Goal: Task Accomplishment & Management: Manage account settings

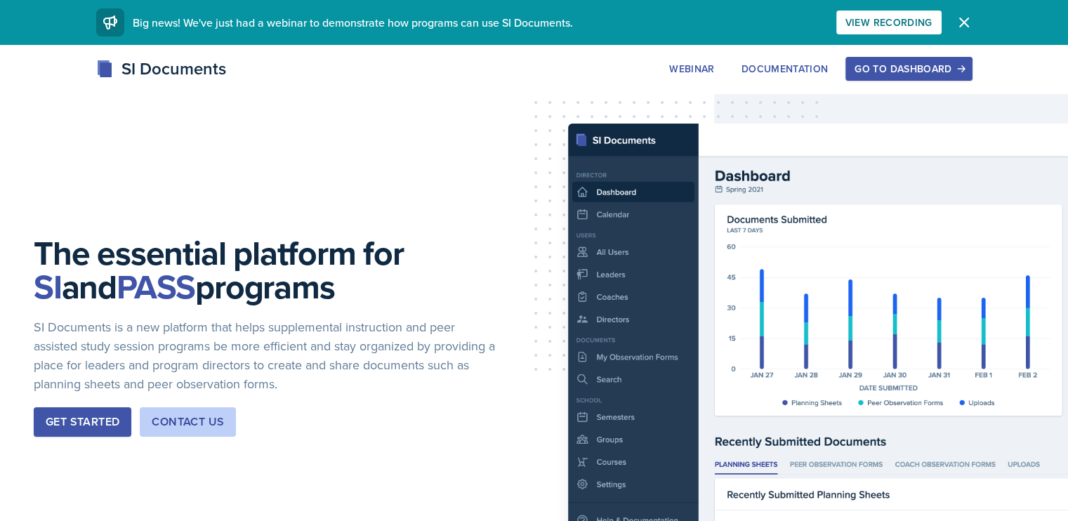
click at [972, 77] on button "Go to Dashboard" at bounding box center [908, 69] width 126 height 24
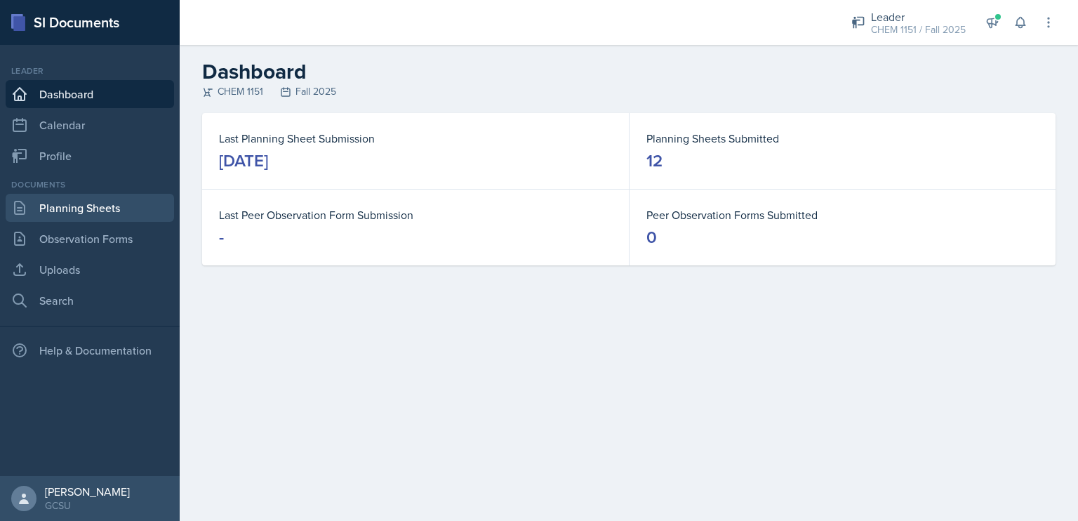
click at [56, 205] on link "Planning Sheets" at bounding box center [90, 208] width 168 height 28
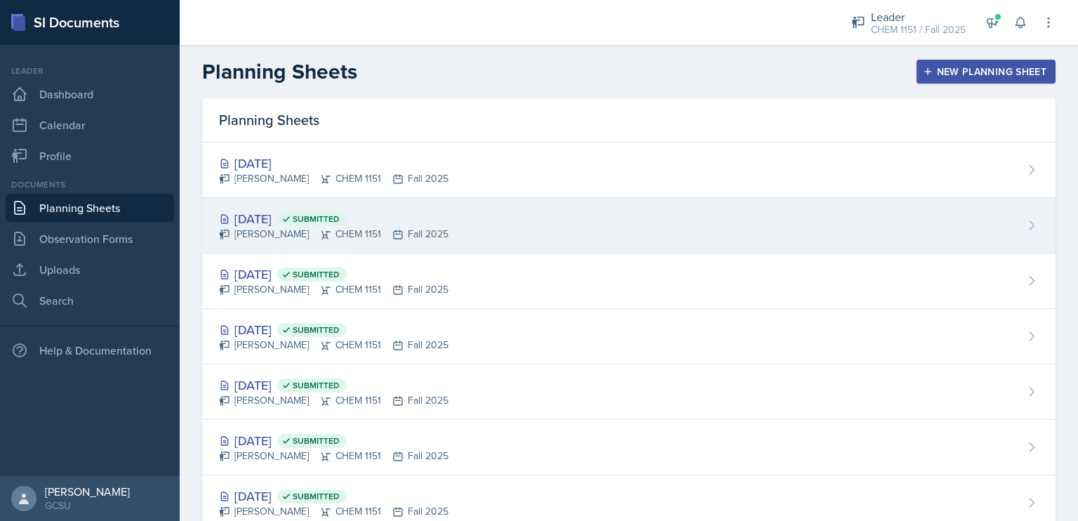
click at [480, 244] on div "[DATE] Submitted [PERSON_NAME] CHEM 1151 Fall 2025" at bounding box center [629, 225] width 854 height 55
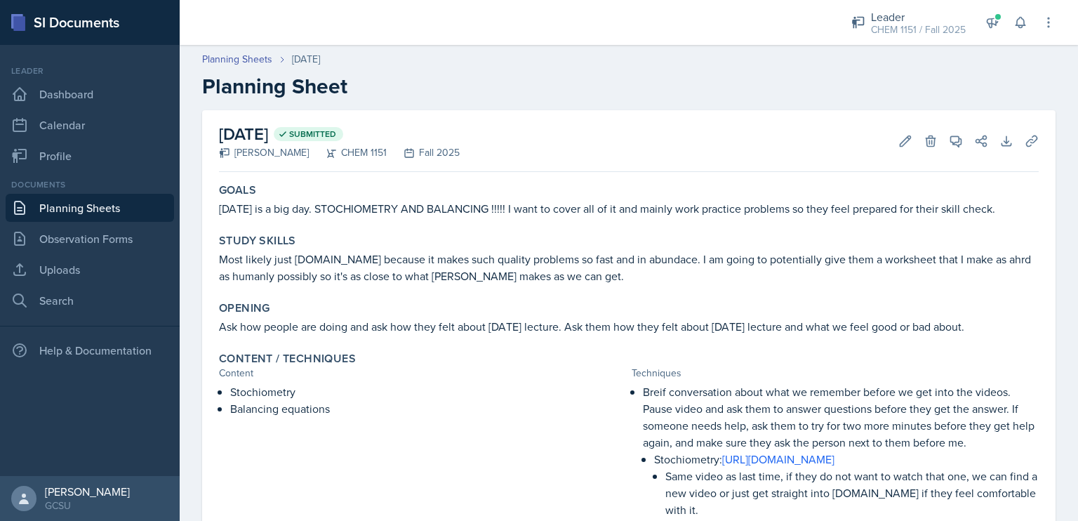
click at [336, 133] on span "Submitted" at bounding box center [312, 133] width 47 height 11
click at [901, 140] on icon at bounding box center [906, 140] width 11 height 11
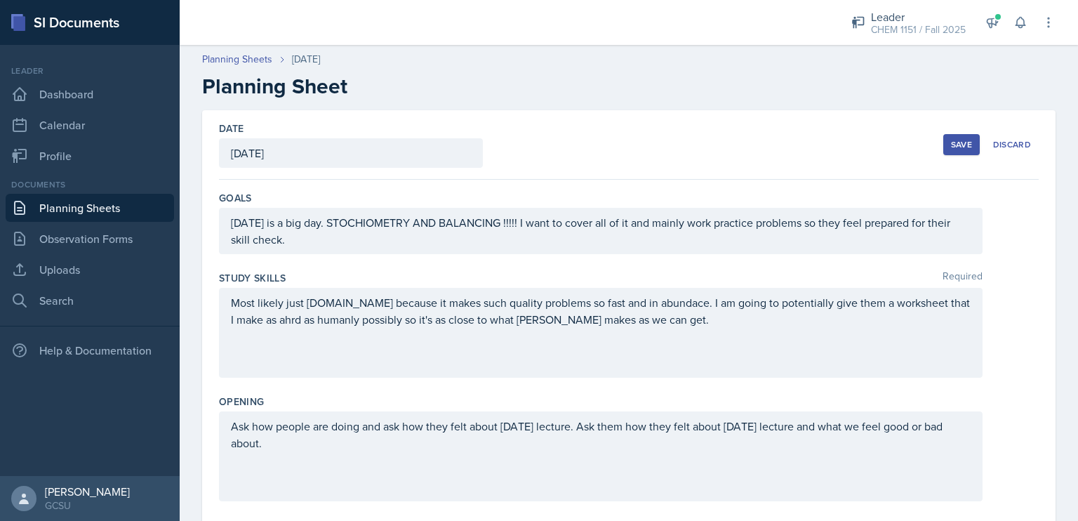
click at [286, 151] on div "[DATE]" at bounding box center [351, 152] width 264 height 29
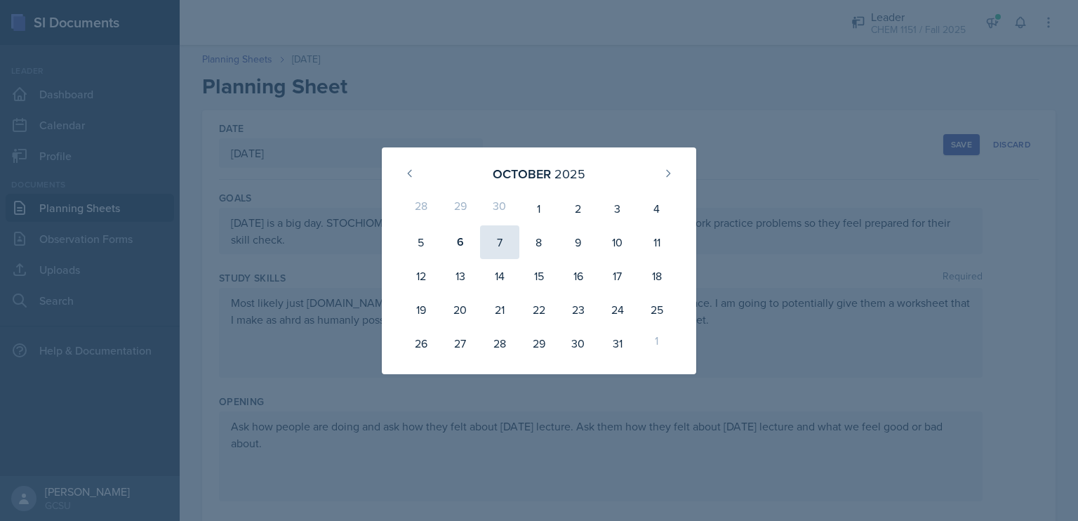
click at [500, 241] on div "7" at bounding box center [499, 242] width 39 height 34
type input "[DATE]"
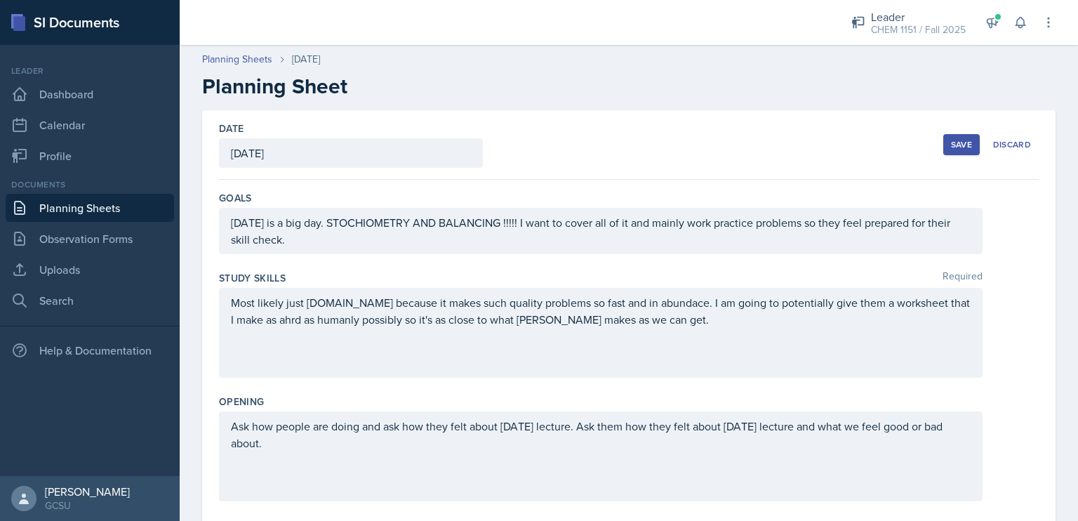
click at [951, 140] on div "Save" at bounding box center [961, 144] width 21 height 11
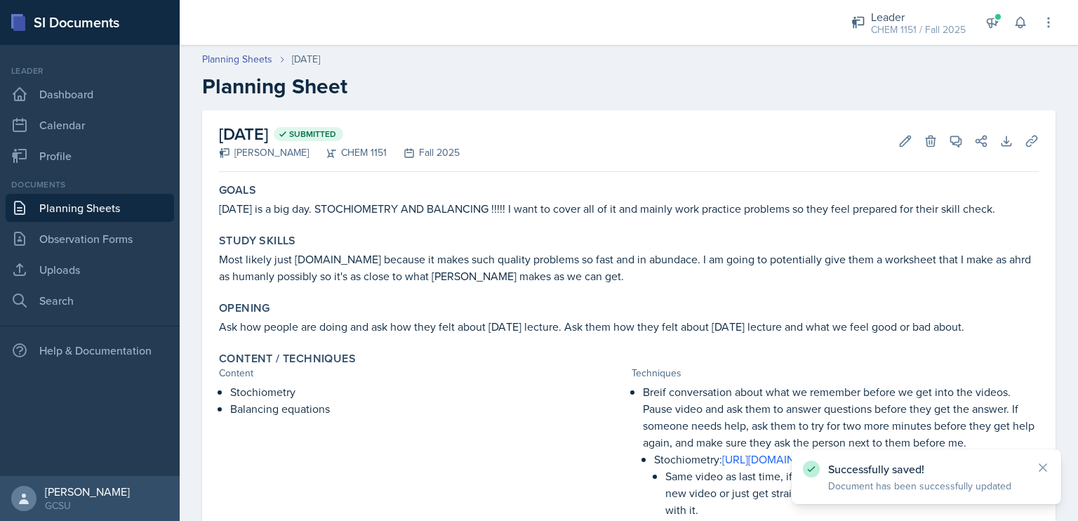
click at [90, 213] on link "Planning Sheets" at bounding box center [90, 208] width 168 height 28
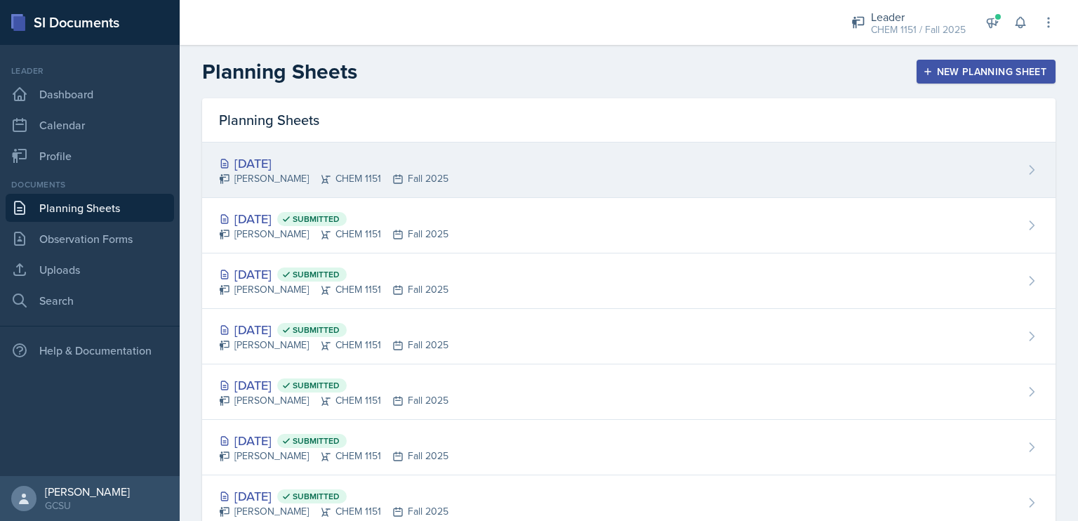
click at [263, 176] on div "[PERSON_NAME] CHEM 1151 Fall 2025" at bounding box center [334, 178] width 230 height 15
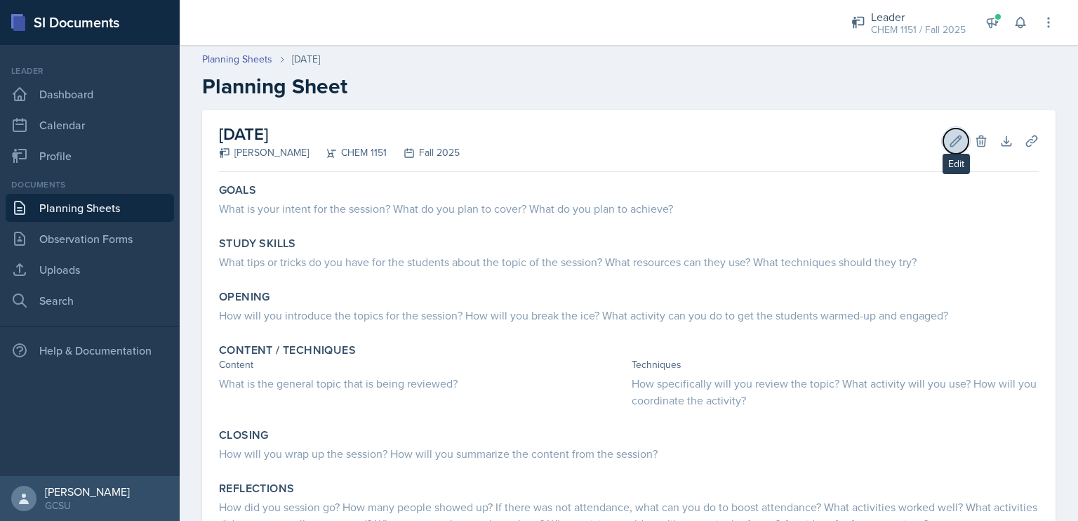
click at [955, 138] on button "Edit" at bounding box center [956, 140] width 25 height 25
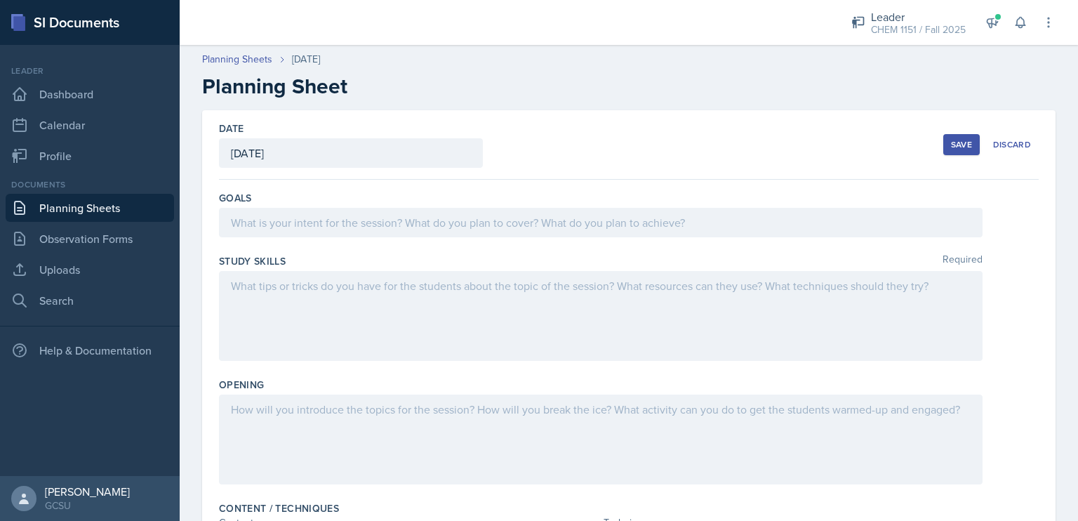
click at [282, 154] on div "[DATE]" at bounding box center [351, 152] width 264 height 29
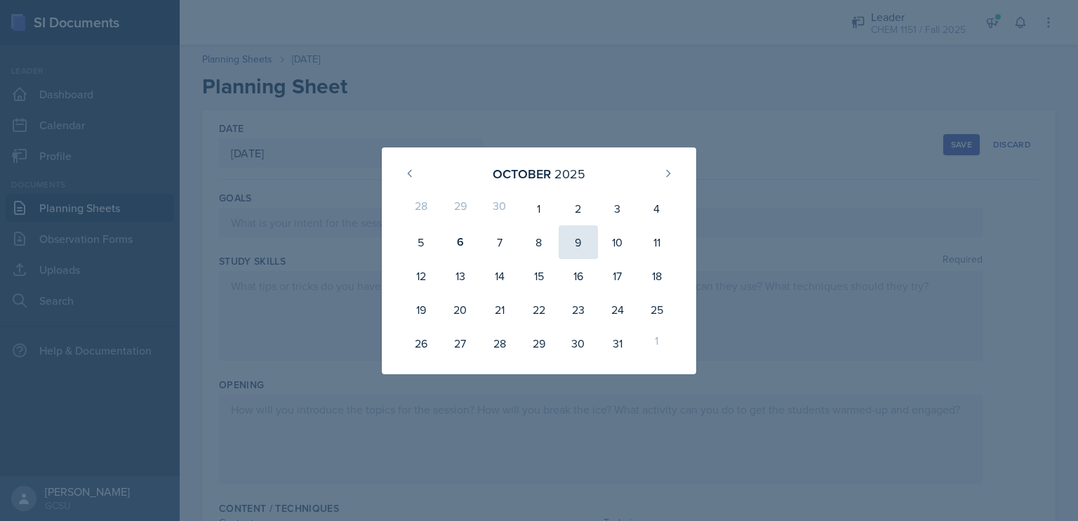
click at [566, 240] on div "9" at bounding box center [578, 242] width 39 height 34
type input "[DATE]"
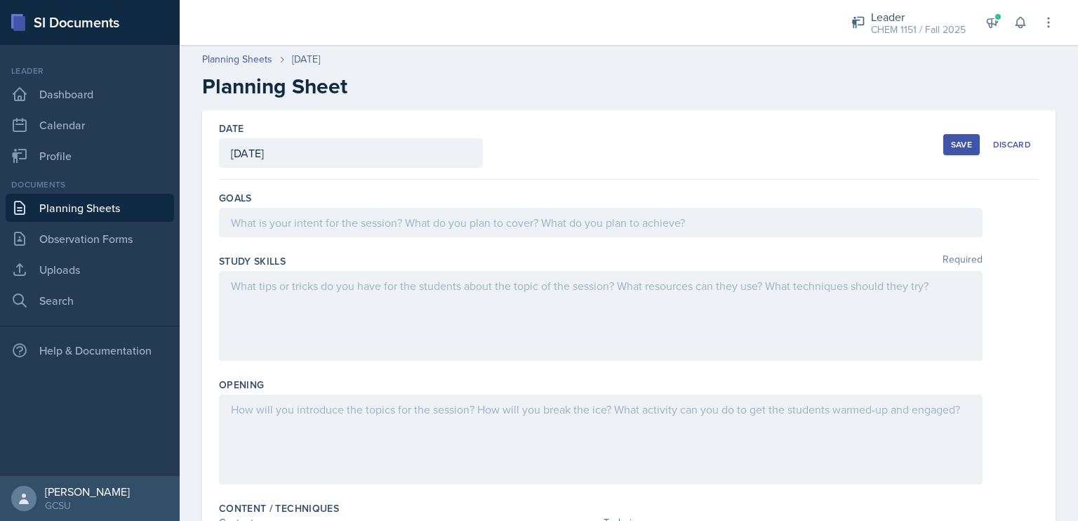
click at [948, 135] on button "Save" at bounding box center [962, 144] width 37 height 21
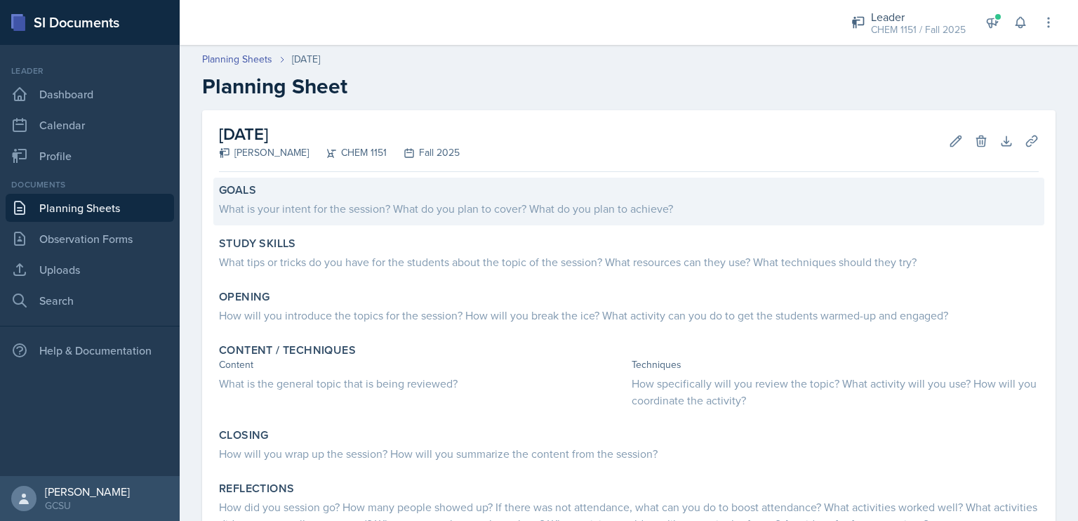
click at [456, 204] on div "What is your intent for the session? What do you plan to cover? What do you pla…" at bounding box center [629, 208] width 820 height 17
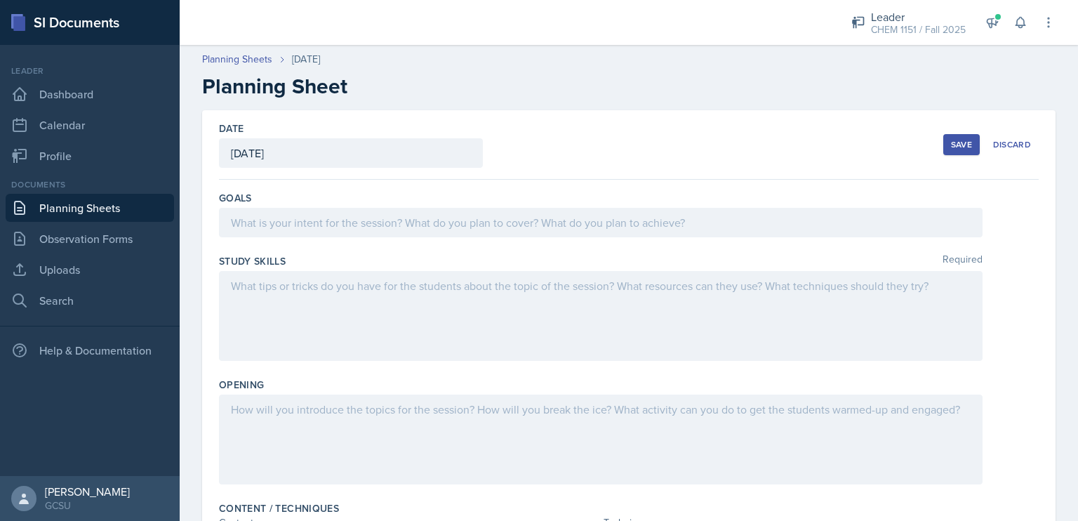
click at [458, 216] on div at bounding box center [601, 222] width 764 height 29
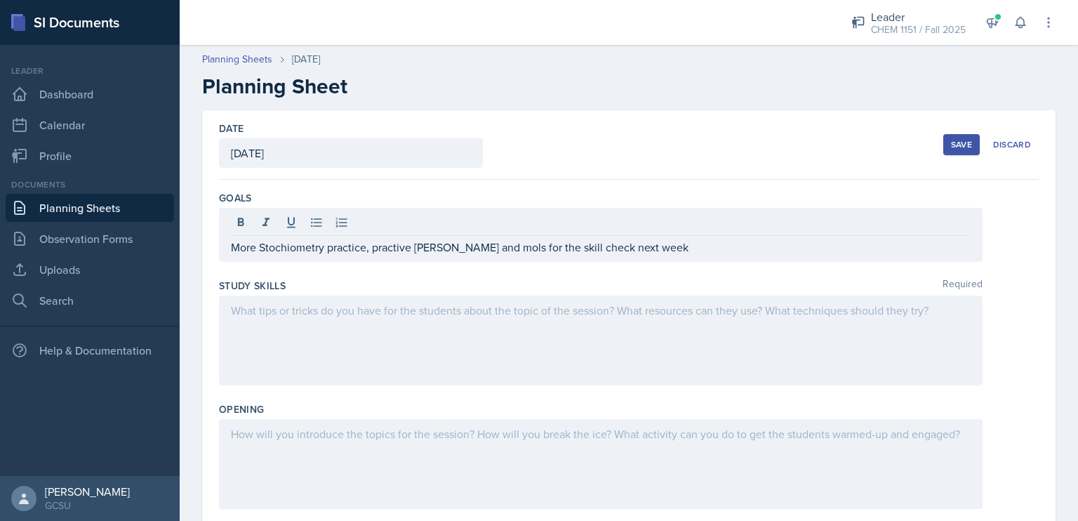
click at [508, 334] on div at bounding box center [601, 341] width 764 height 90
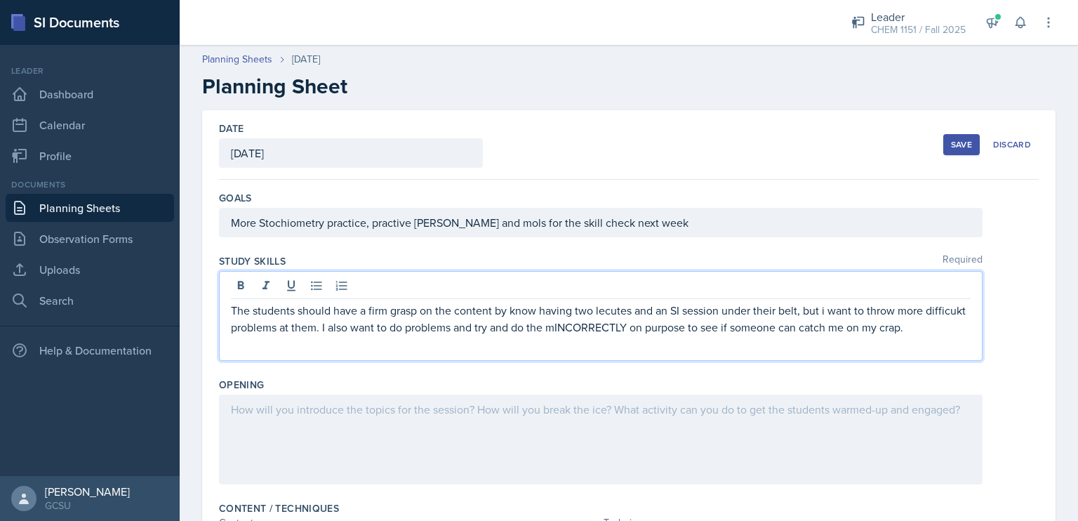
click at [595, 325] on p "The students should have a firm grasp on the content by know having two lecutes…" at bounding box center [601, 319] width 740 height 34
click at [665, 423] on div at bounding box center [601, 440] width 764 height 90
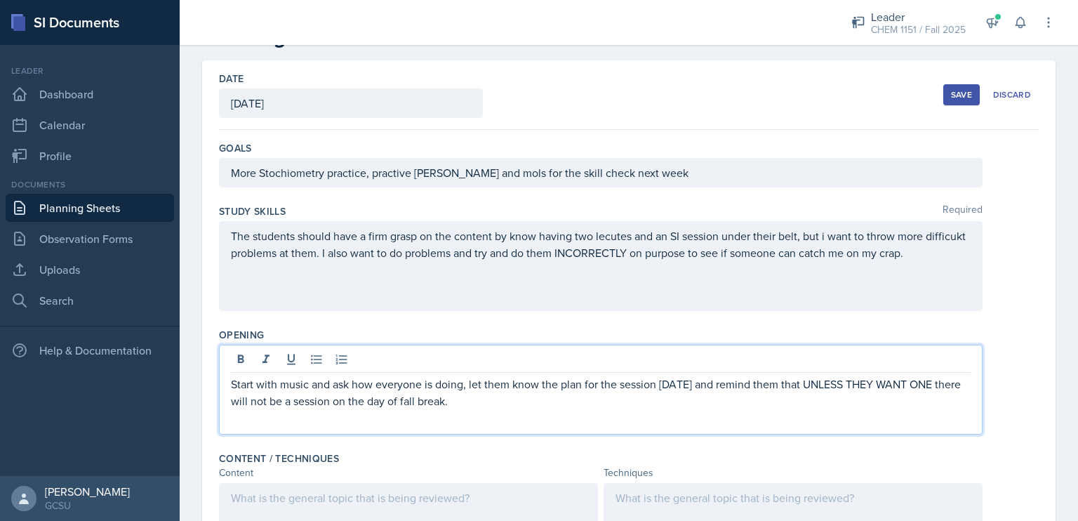
scroll to position [51, 0]
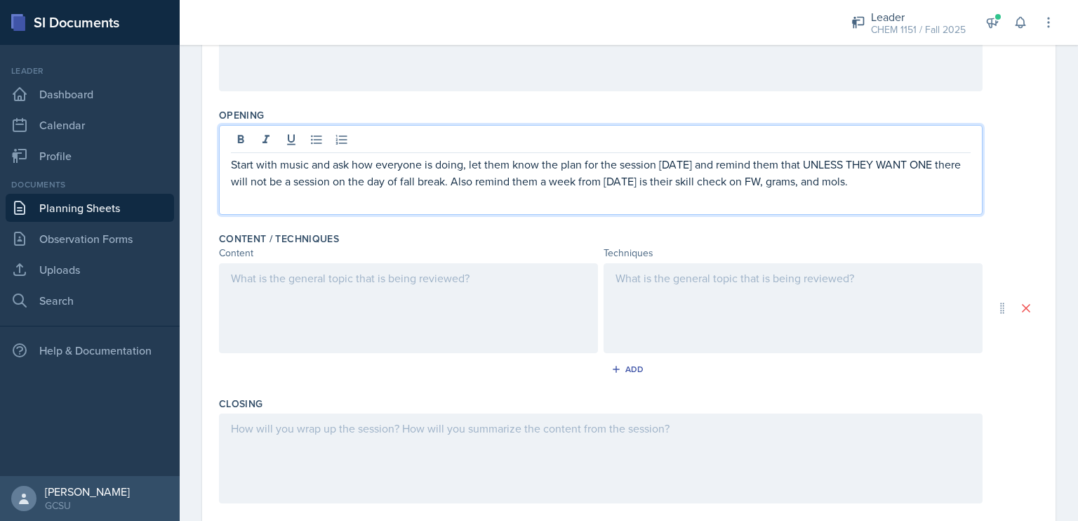
click at [498, 306] on div at bounding box center [408, 308] width 379 height 90
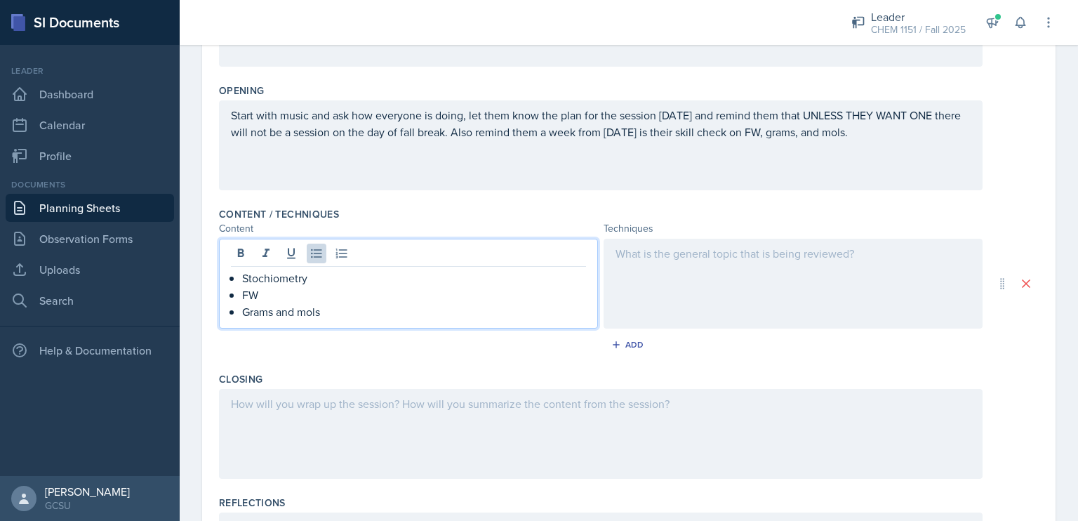
click at [727, 292] on div at bounding box center [793, 284] width 379 height 90
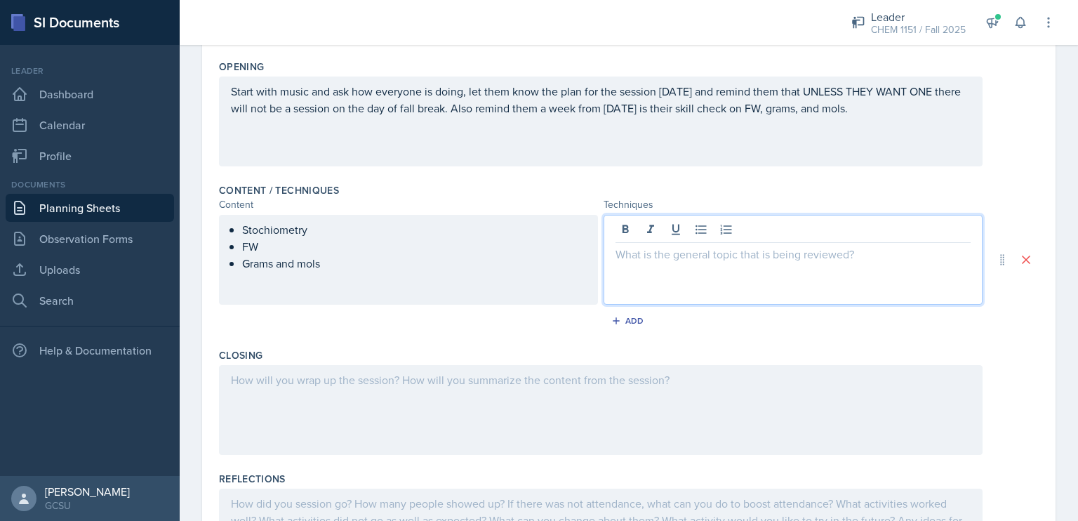
click at [244, 245] on ul "Stochiometry [PERSON_NAME] and mols" at bounding box center [414, 246] width 344 height 51
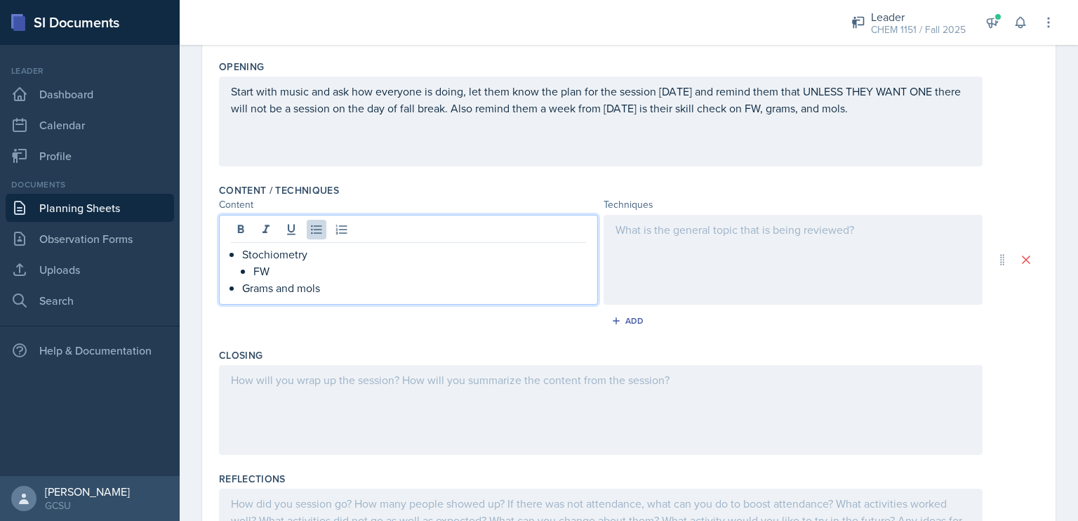
click at [242, 286] on p "Grams and mols" at bounding box center [414, 287] width 344 height 17
click at [821, 246] on div at bounding box center [793, 260] width 379 height 90
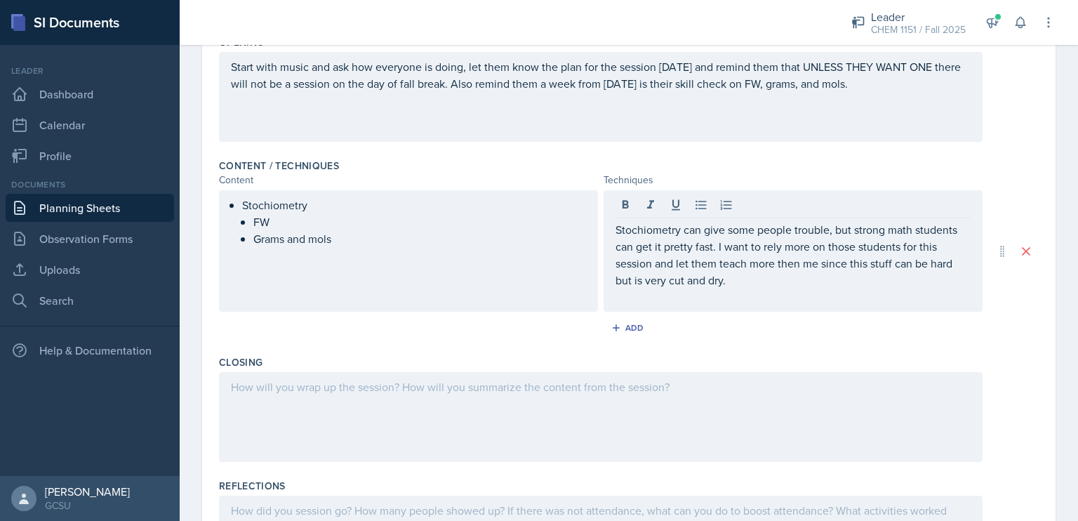
click at [609, 223] on div "Stochiometry can give some people trouble, but strong math students can get it …" at bounding box center [793, 250] width 379 height 121
